Goal: Information Seeking & Learning: Compare options

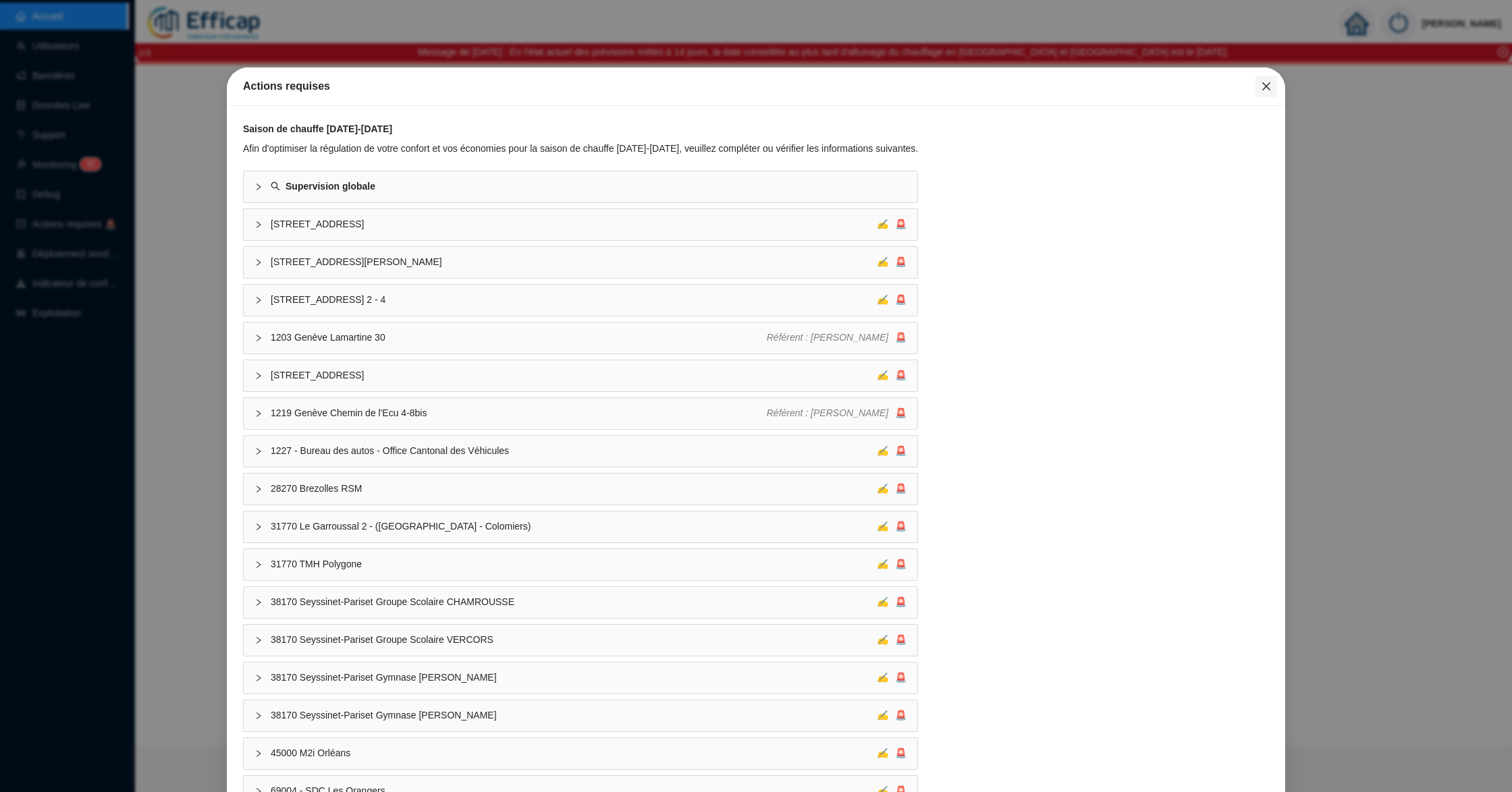
click at [1261, 85] on icon "close" at bounding box center [1266, 87] width 11 height 11
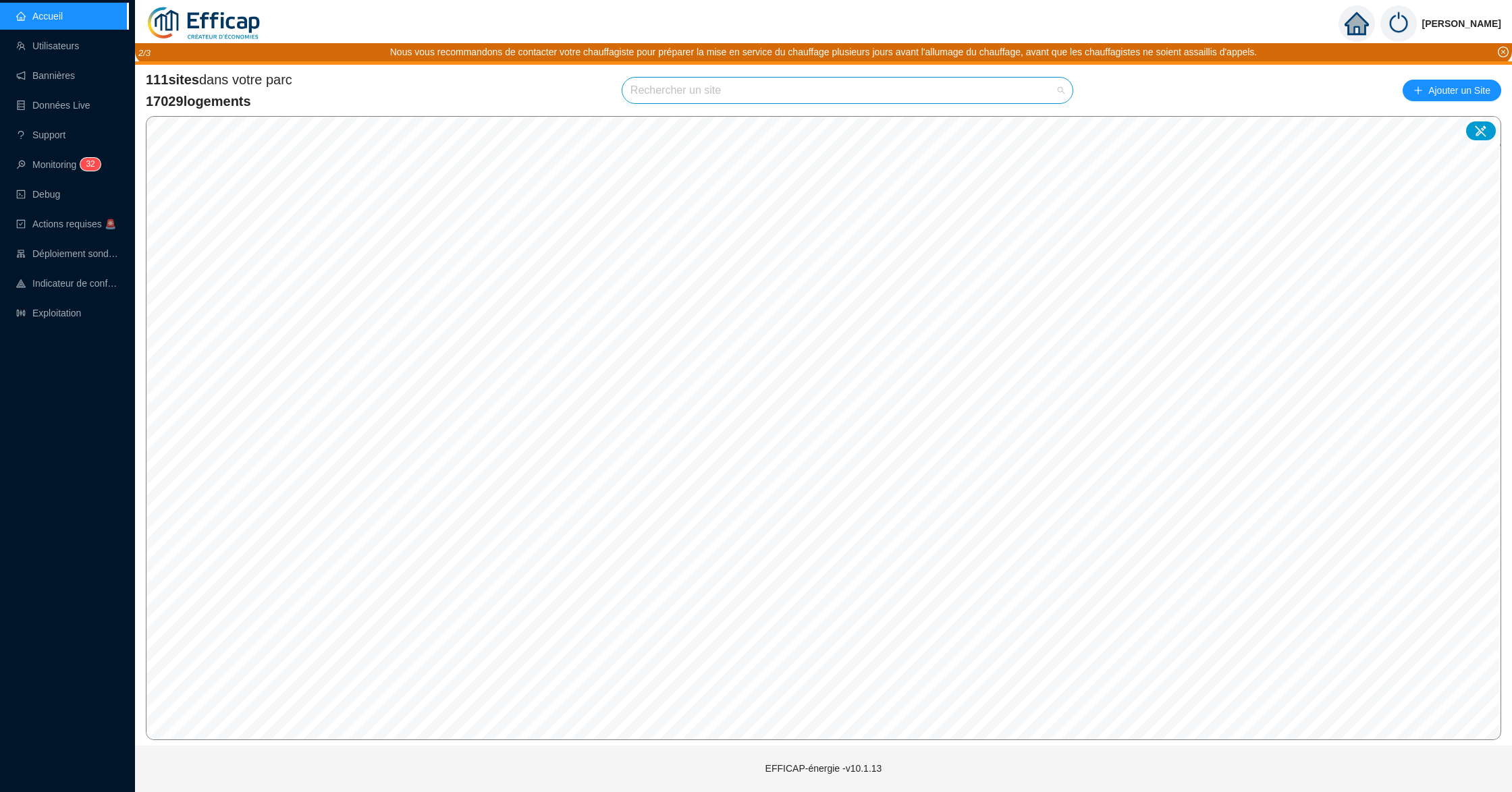
click at [713, 90] on input "search" at bounding box center [841, 90] width 422 height 26
type input "chevre"
click at [1049, 128] on div at bounding box center [1048, 122] width 31 height 20
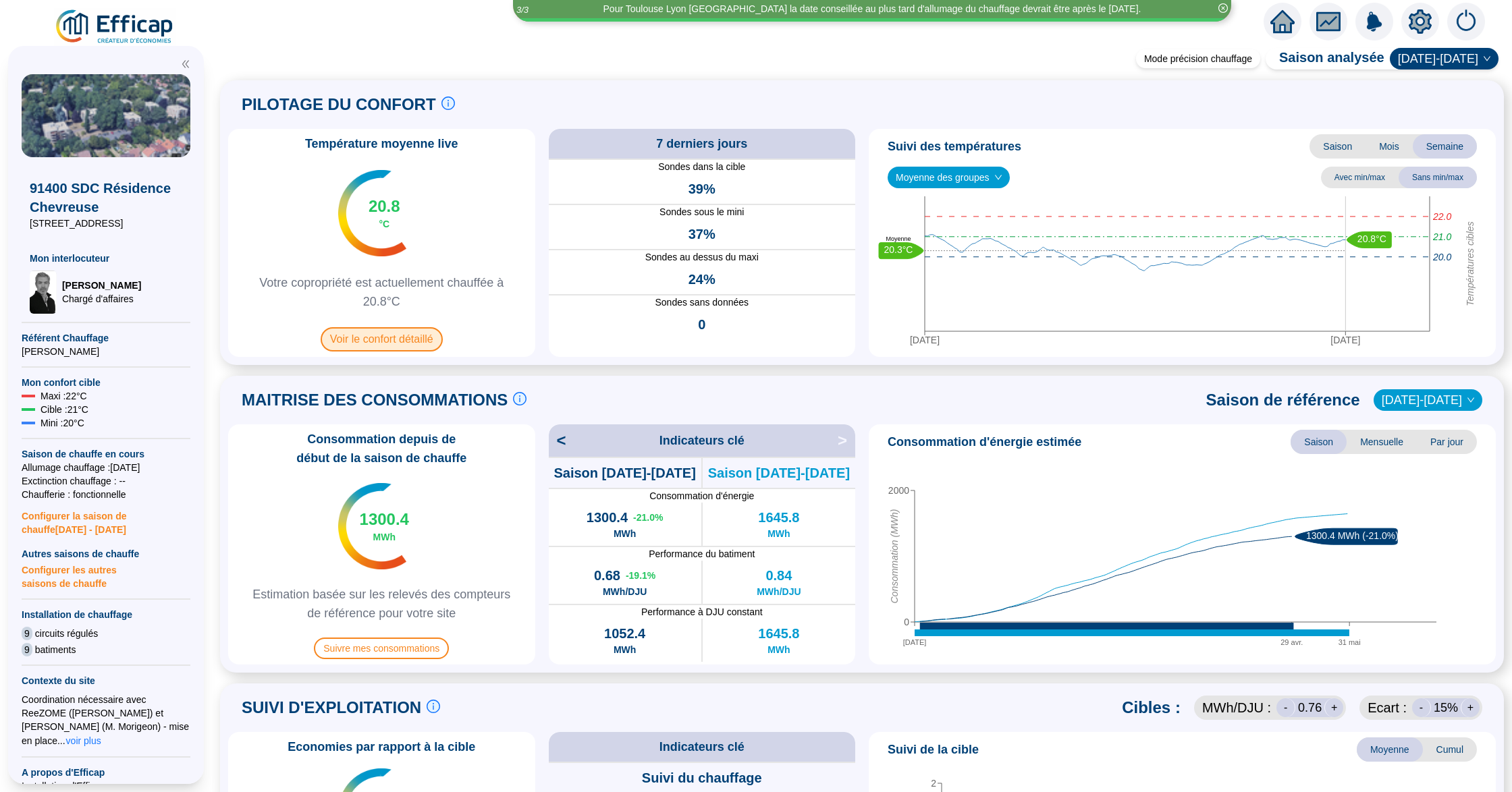
click at [381, 335] on span "Voir le confort détaillé" at bounding box center [382, 339] width 122 height 24
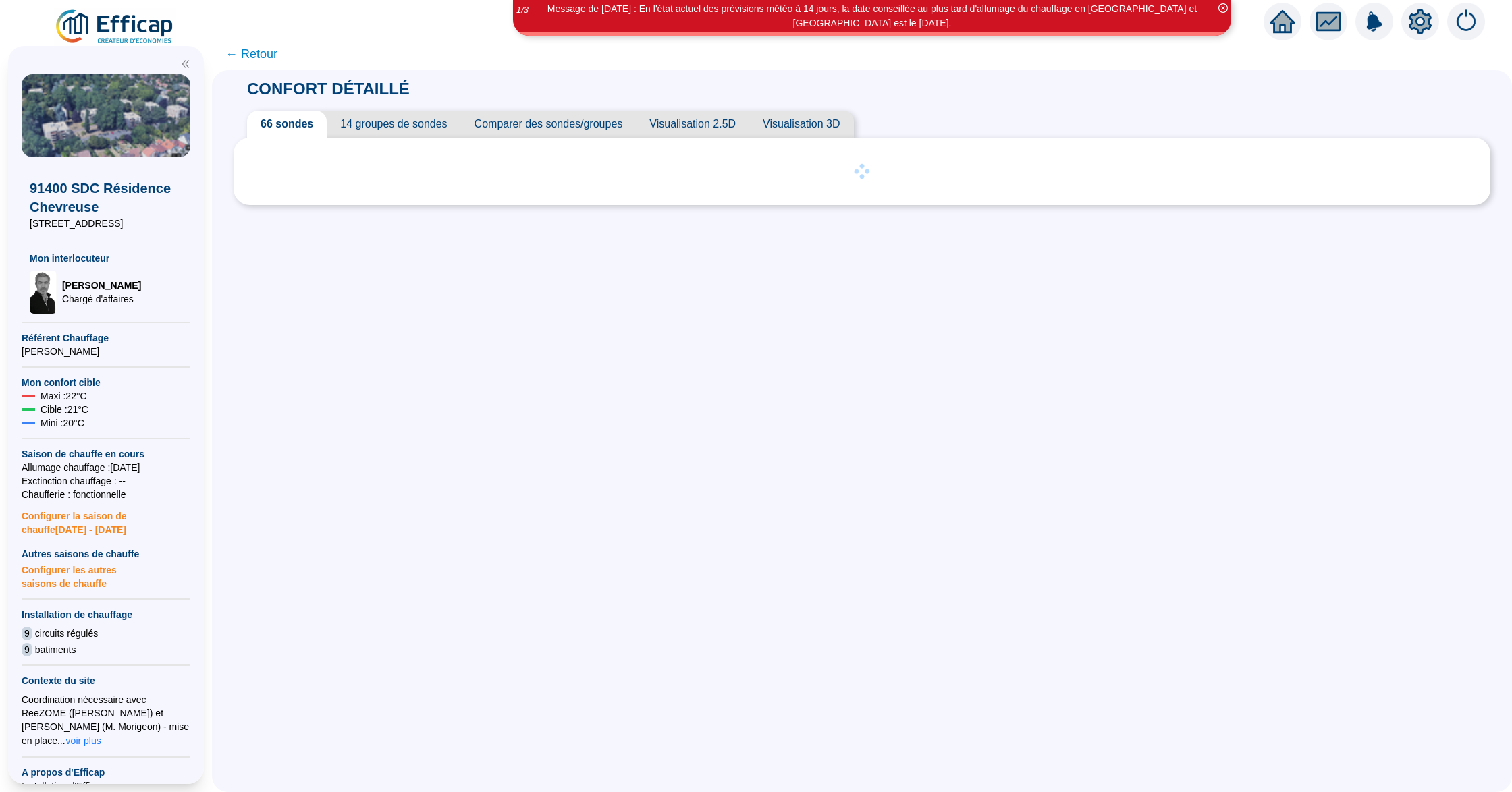
click at [608, 124] on span "Comparer des sondes/groupes" at bounding box center [549, 124] width 176 height 27
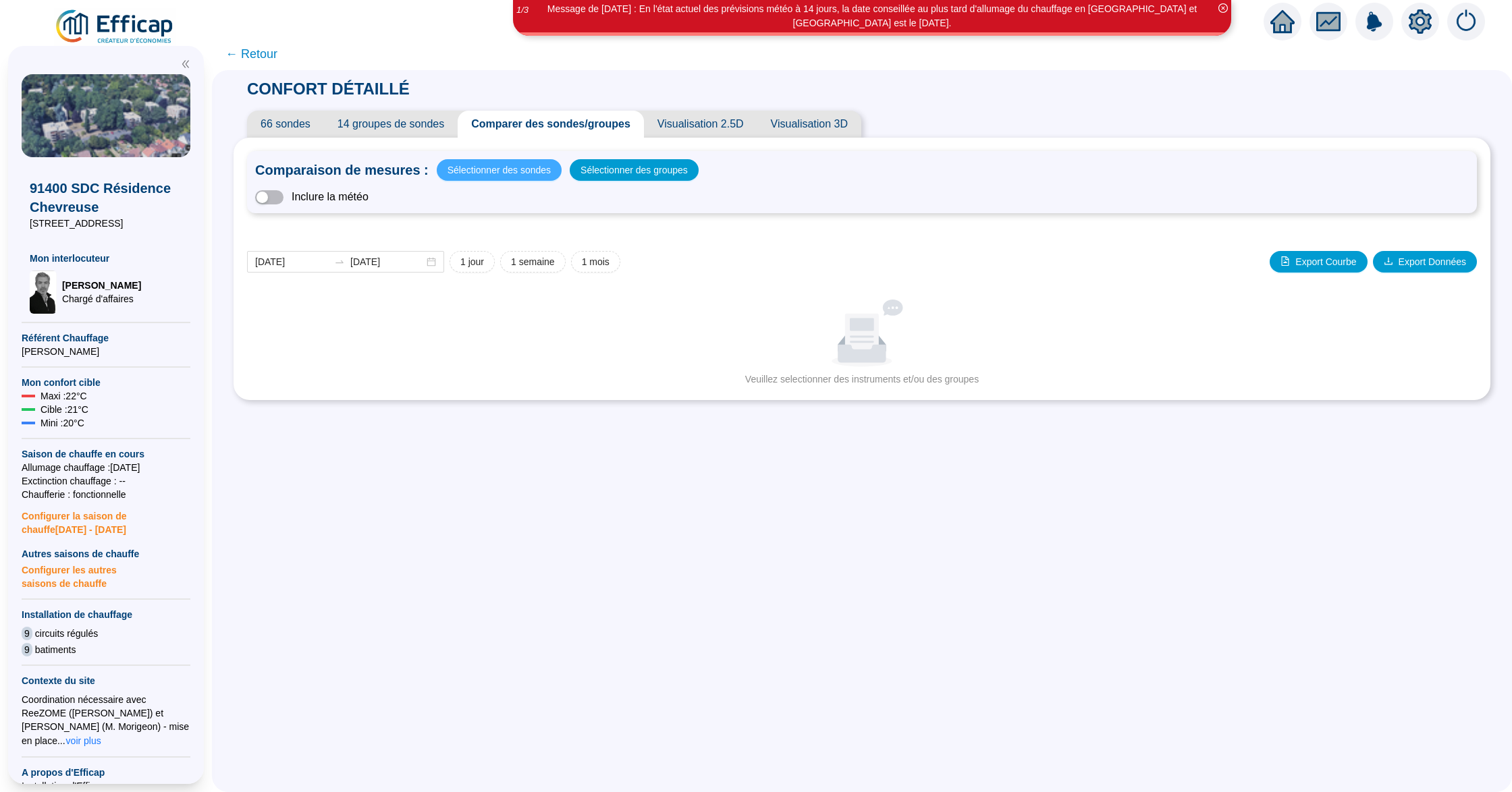
click at [521, 171] on span "Sélectionner des sondes" at bounding box center [499, 169] width 103 height 19
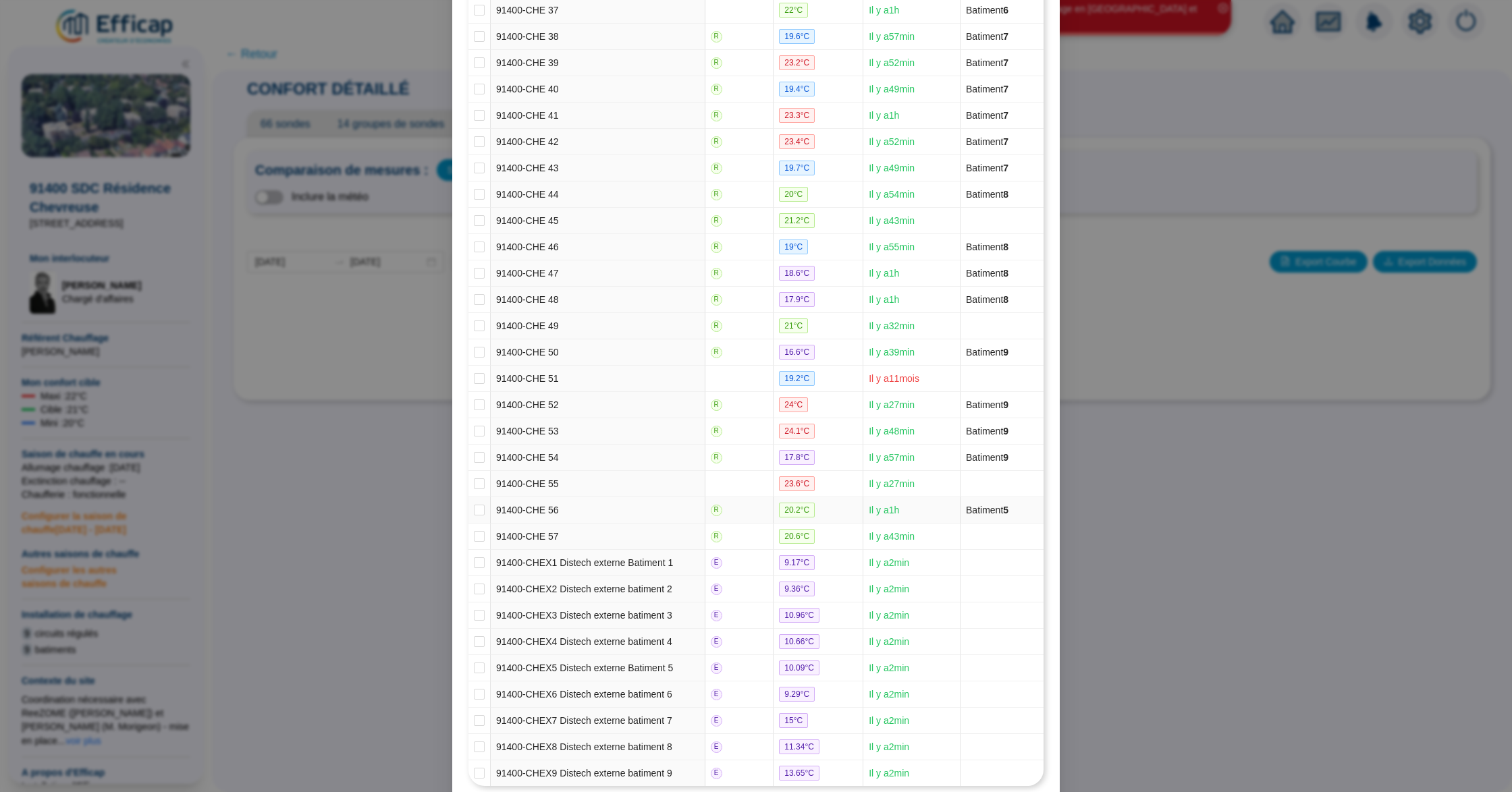
scroll to position [1248, 0]
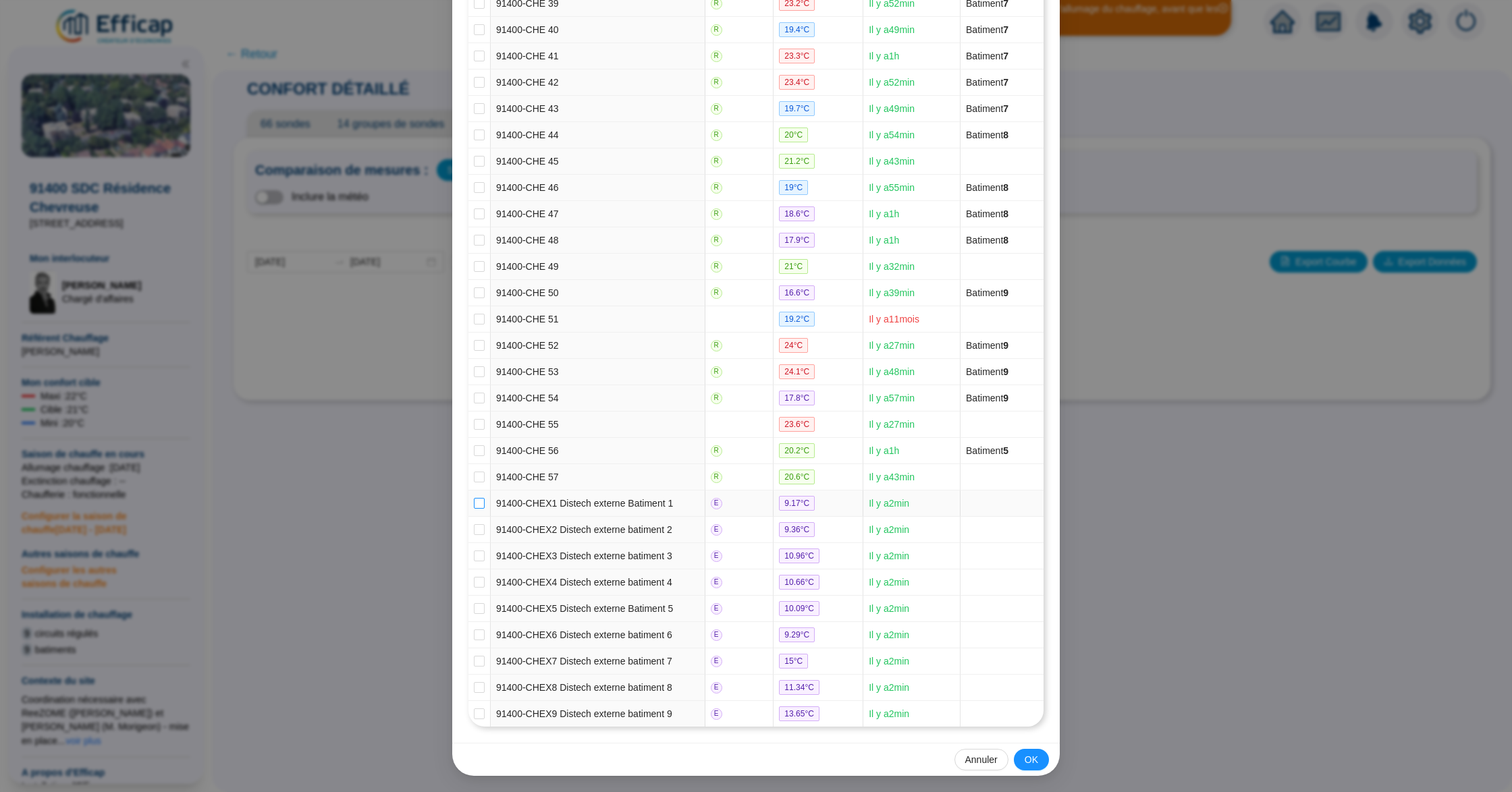
click at [474, 498] on input "checkbox" at bounding box center [479, 503] width 11 height 11
checkbox input "true"
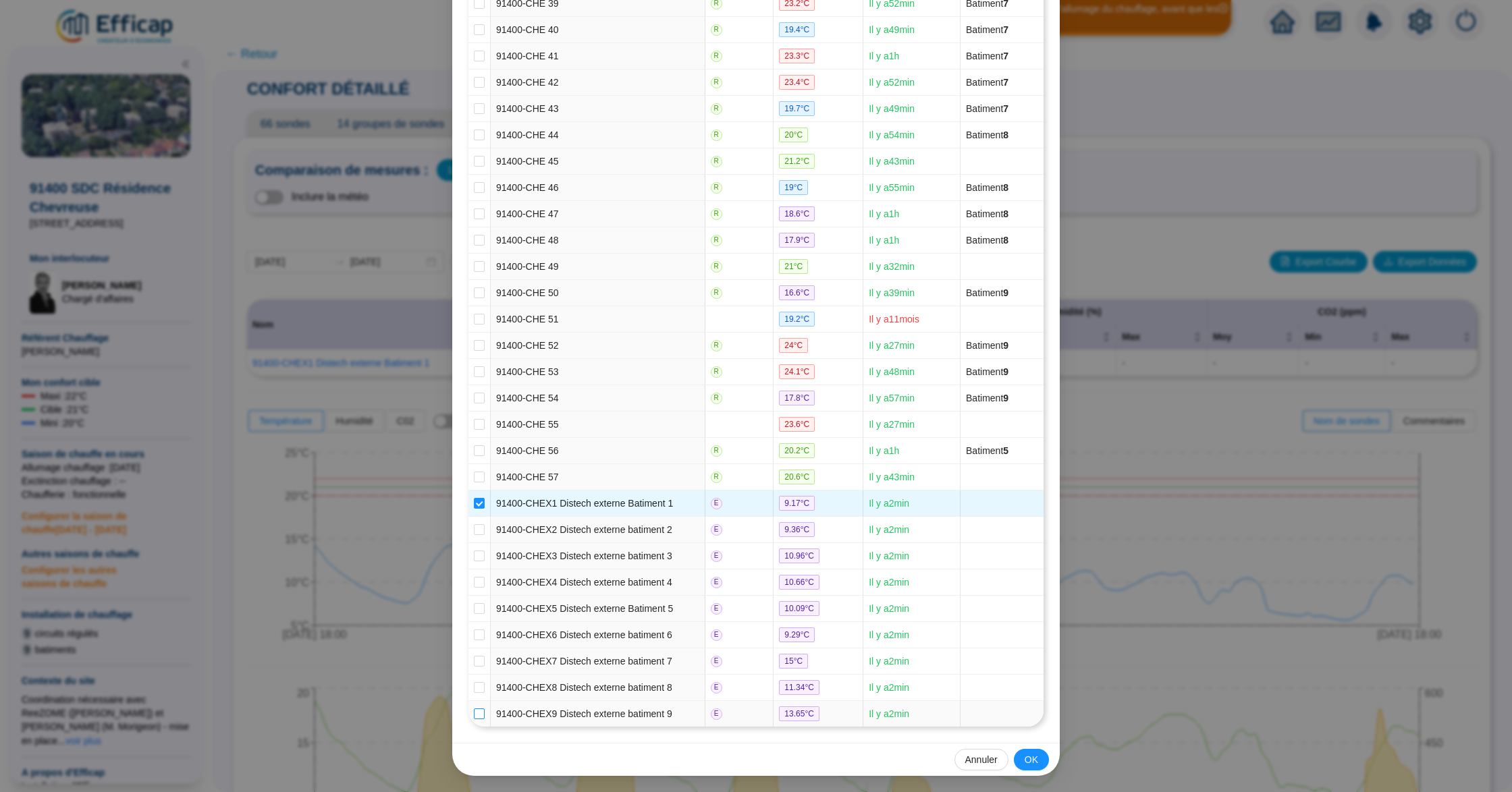
click at [474, 715] on input "checkbox" at bounding box center [479, 714] width 11 height 11
checkbox input "true"
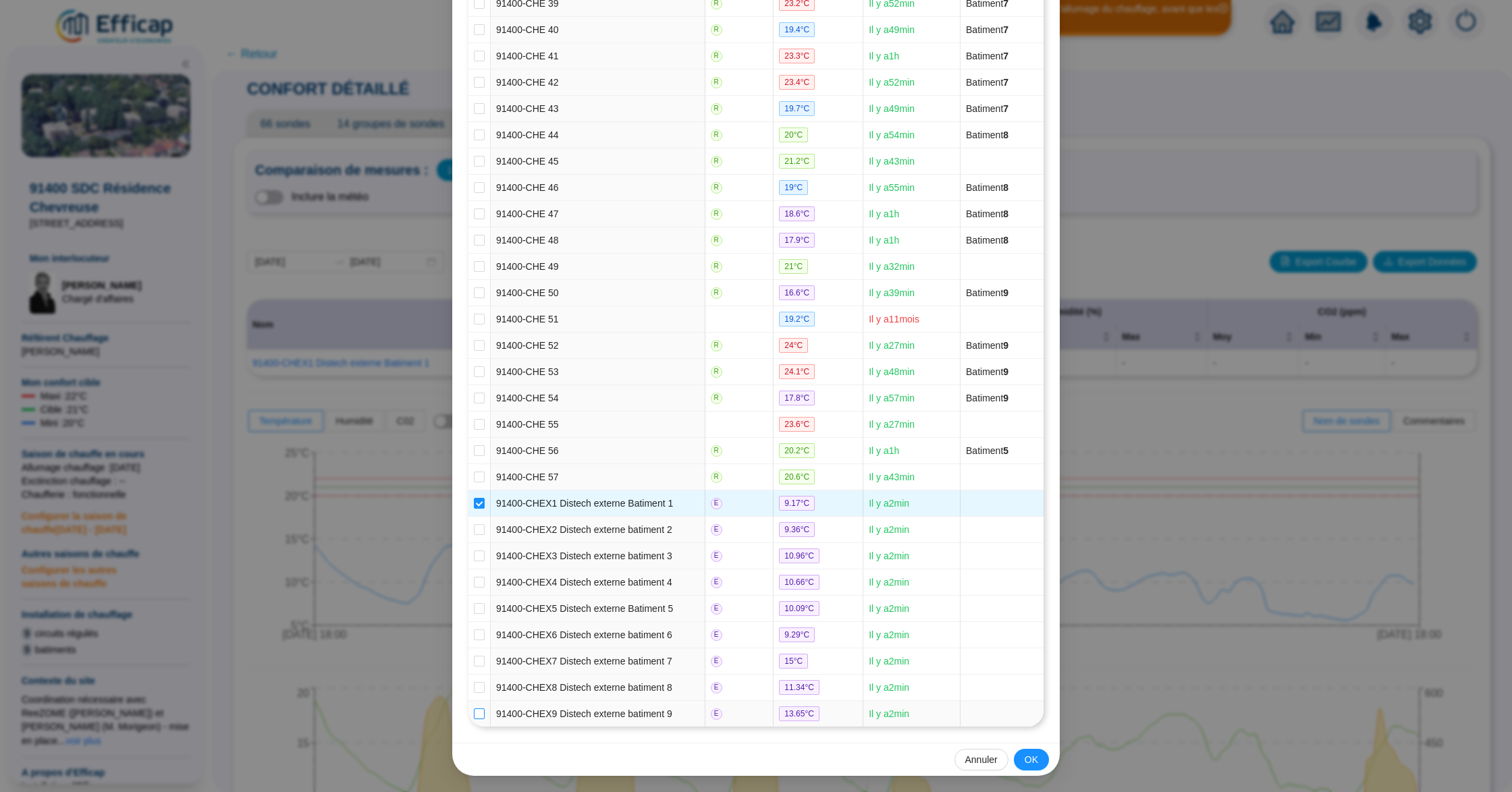
checkbox input "true"
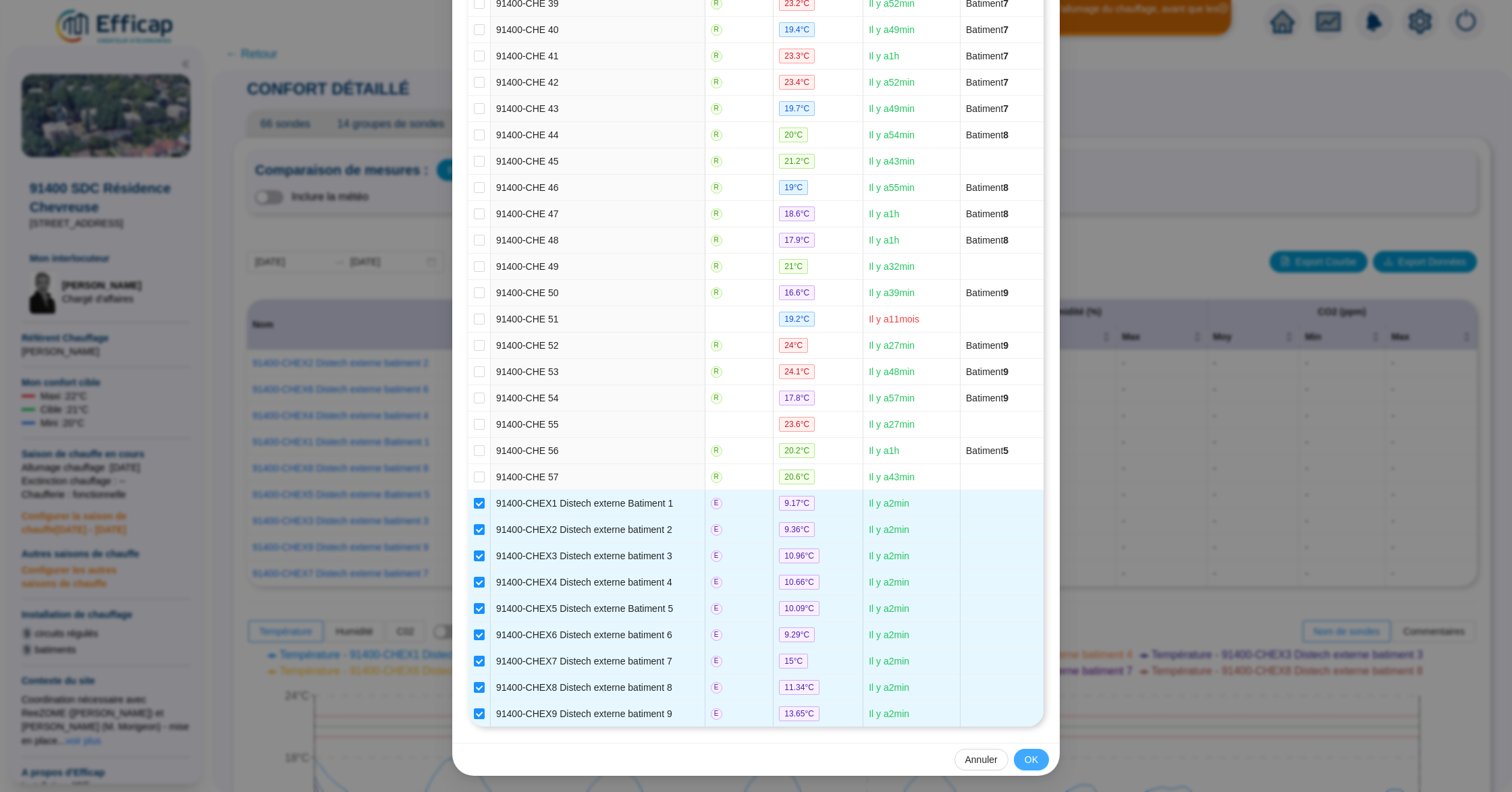
click at [1031, 765] on button "OK" at bounding box center [1031, 759] width 35 height 22
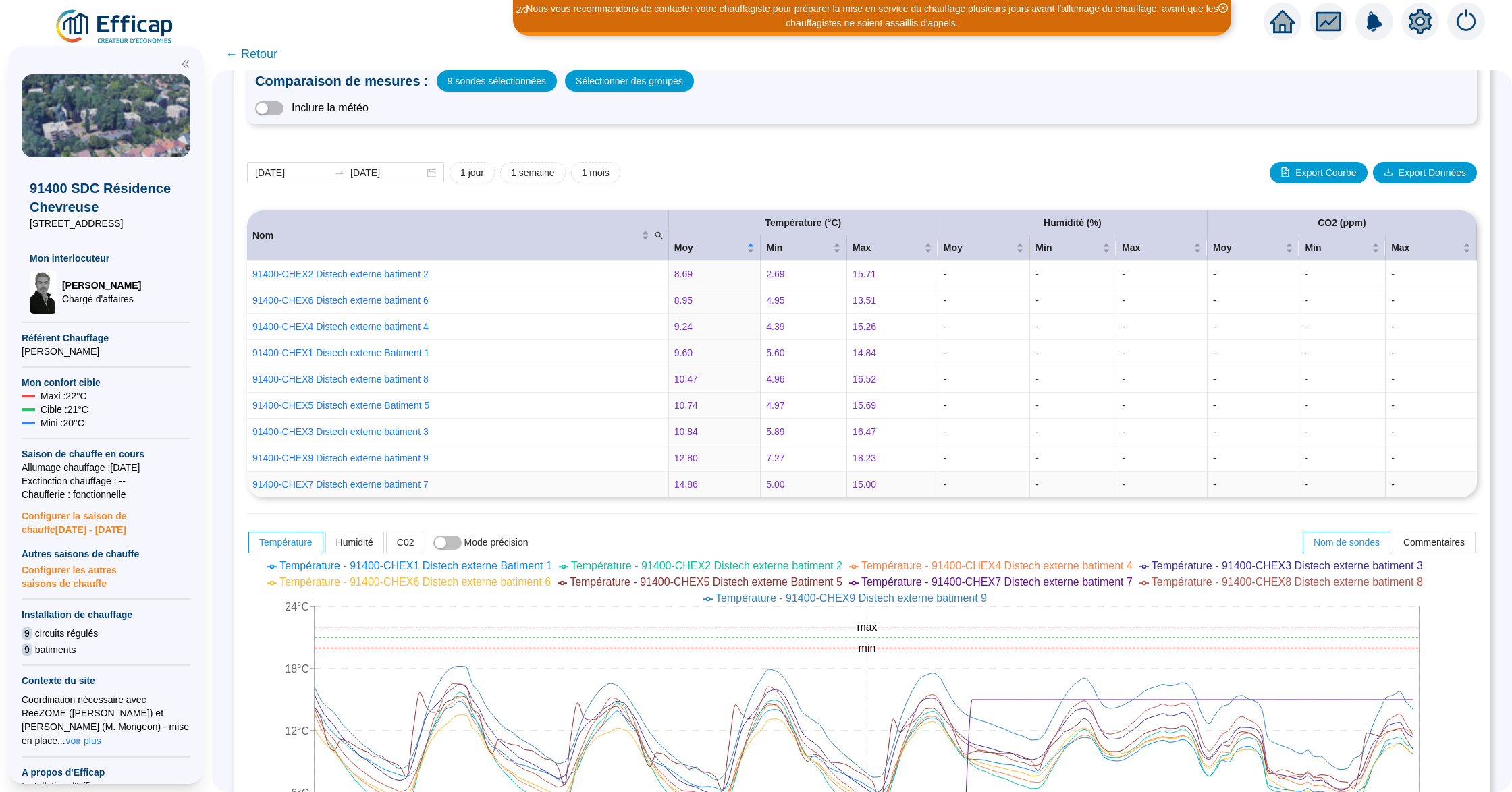
scroll to position [270, 0]
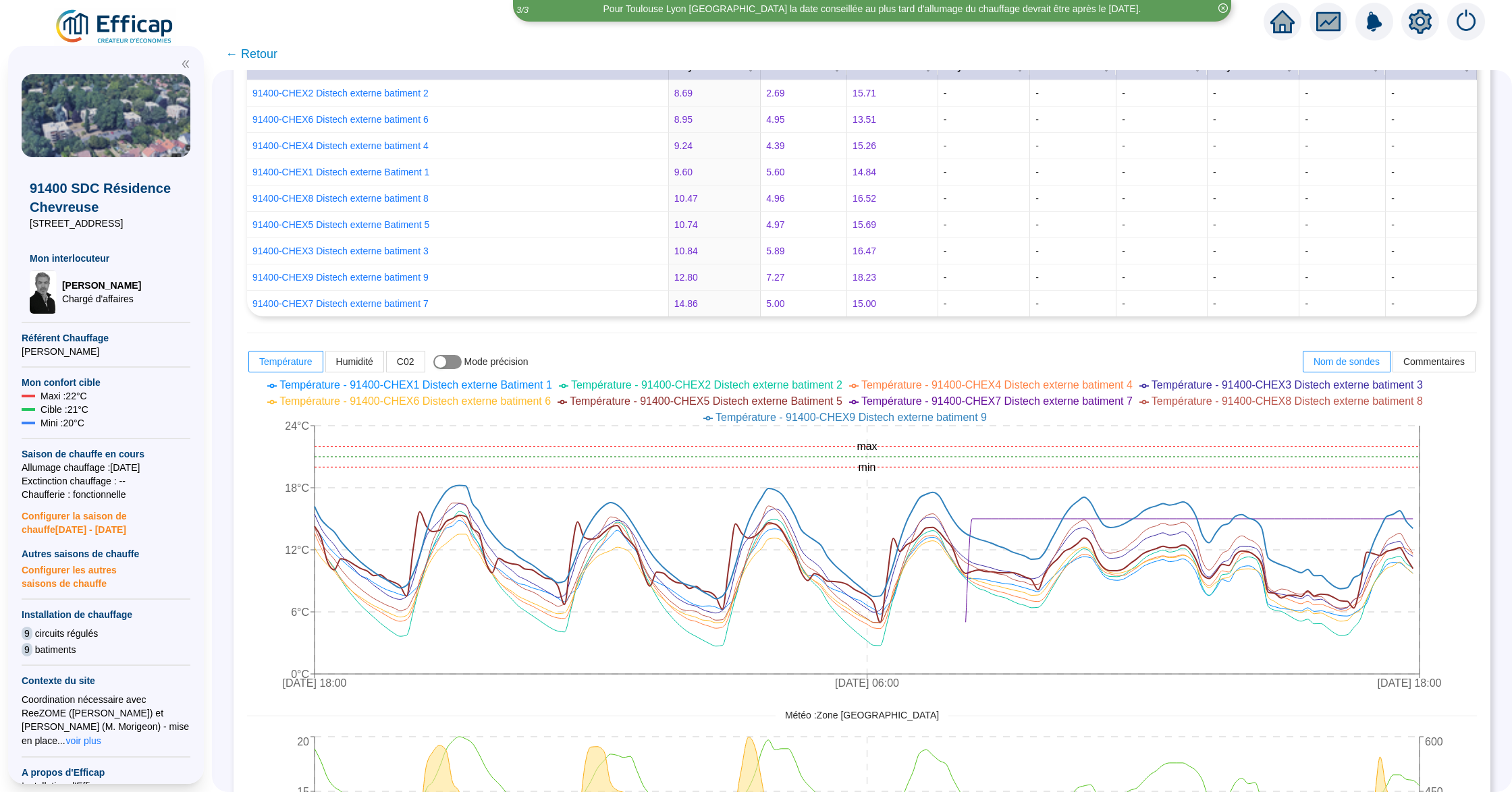
click at [460, 366] on button "button" at bounding box center [447, 362] width 28 height 14
